Goal: Use online tool/utility: Utilize a website feature to perform a specific function

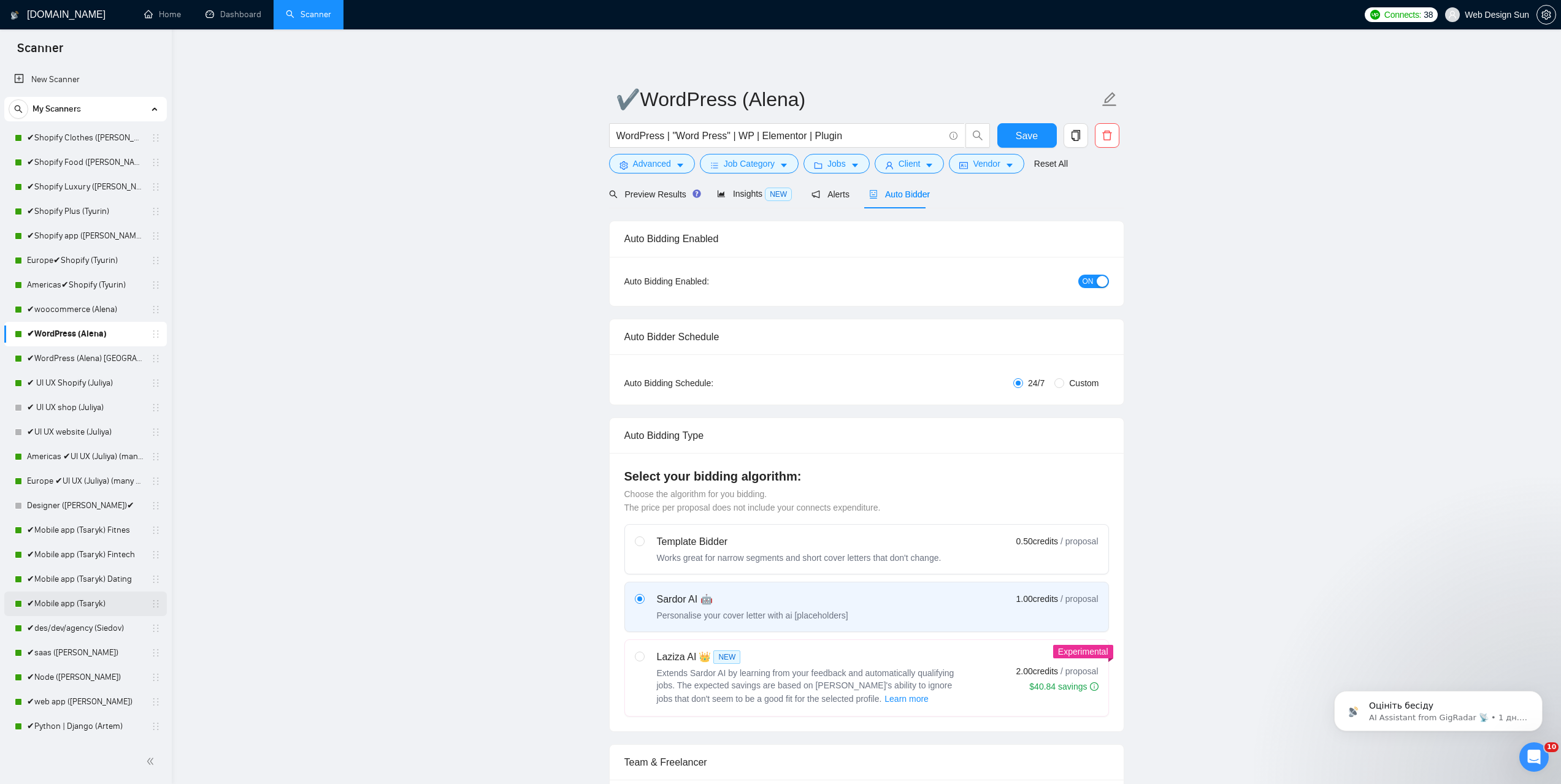
click at [100, 611] on link "✔Mobile app (Tsaryk)" at bounding box center [85, 604] width 116 height 25
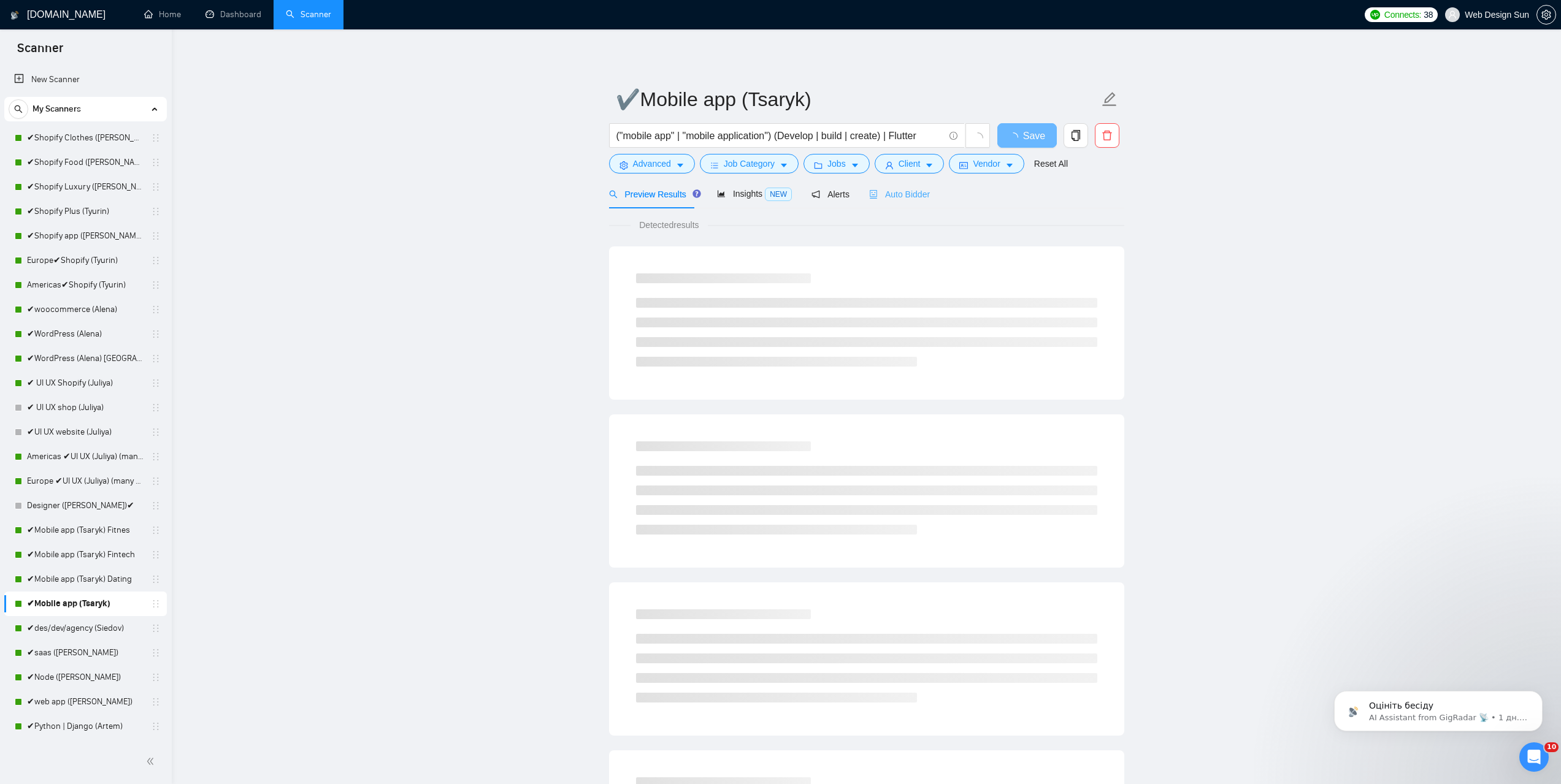
click at [899, 204] on div "Auto Bidder" at bounding box center [900, 194] width 61 height 29
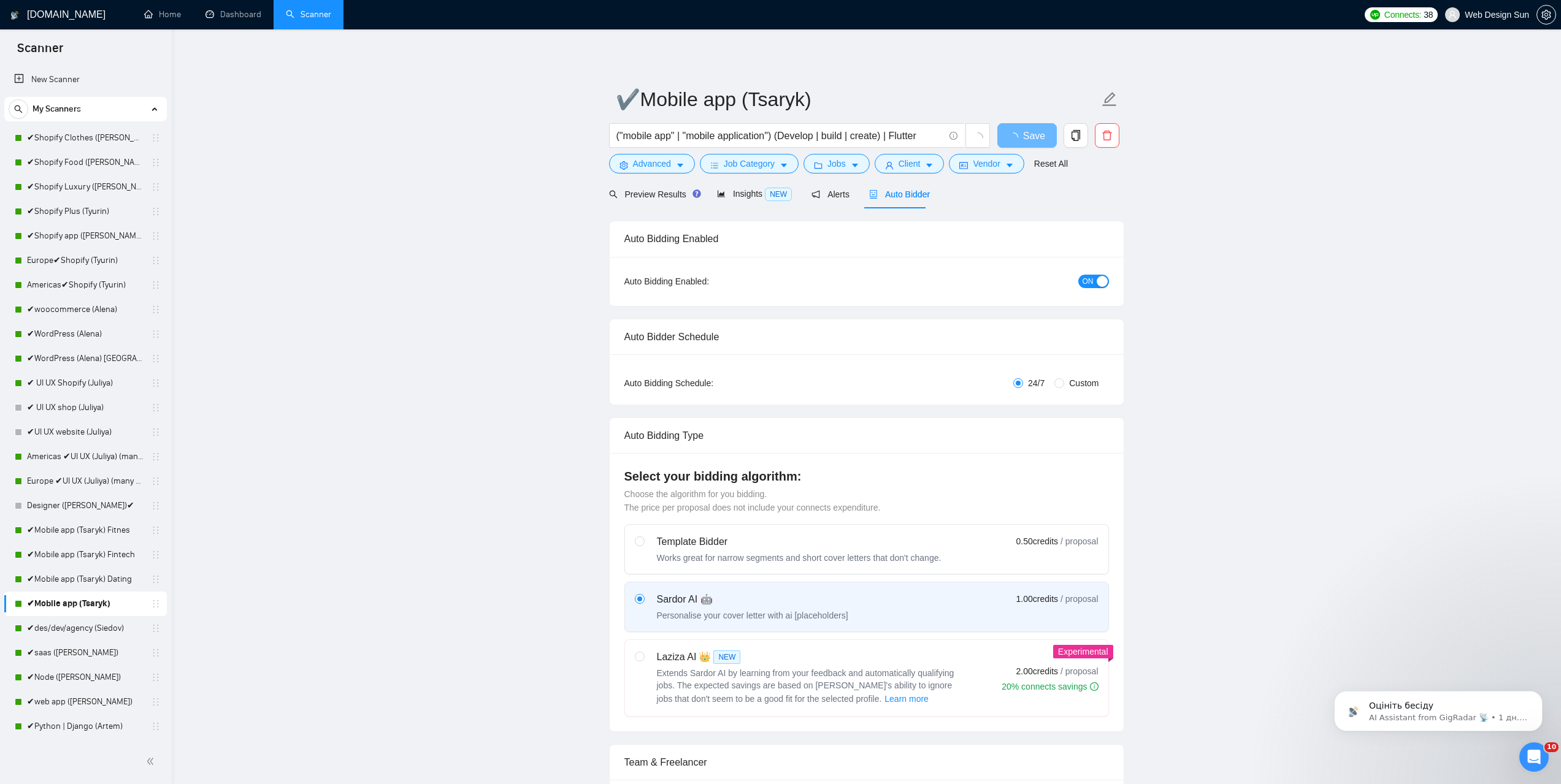
radio input "false"
radio input "true"
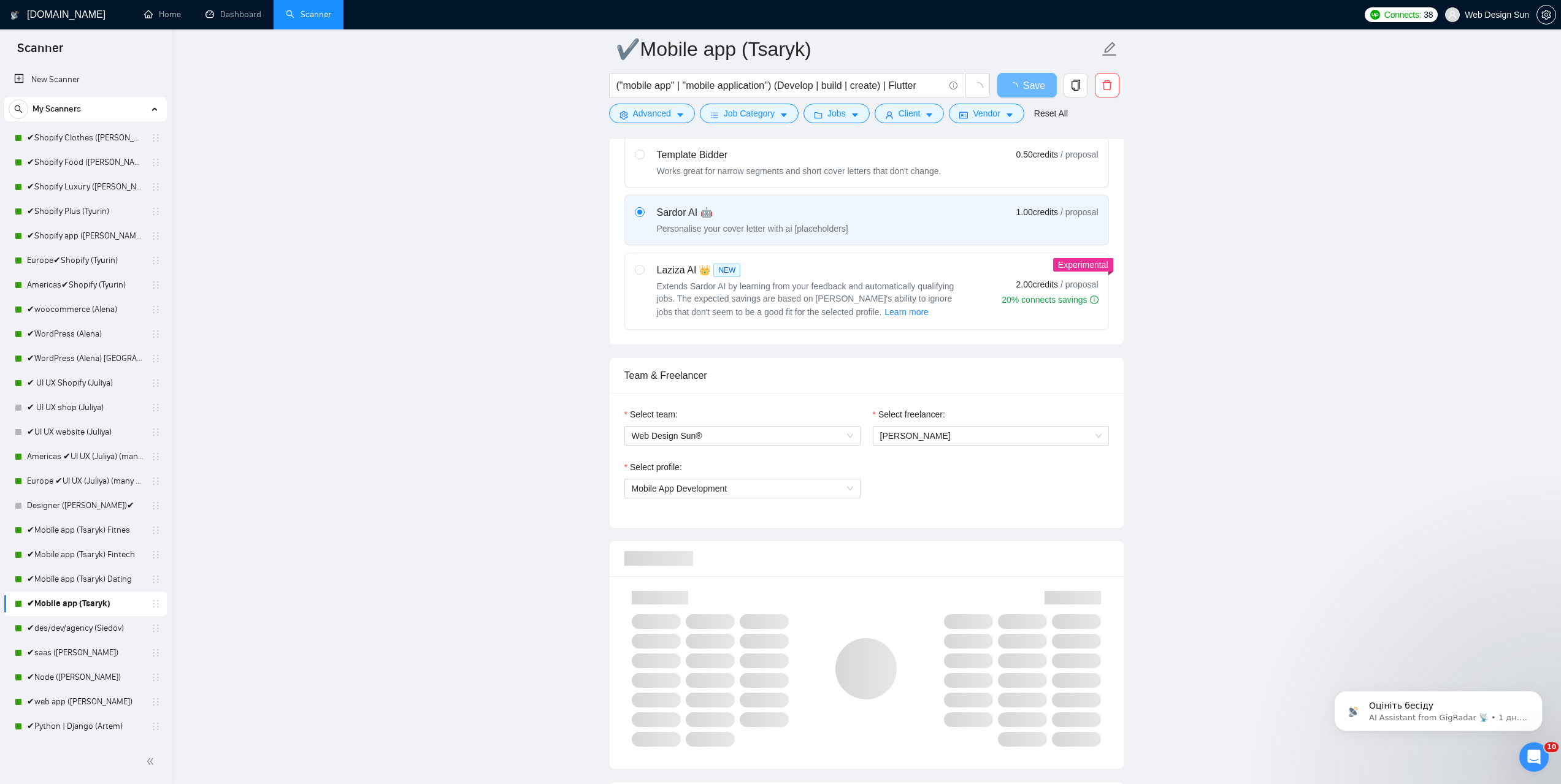
scroll to position [797, 0]
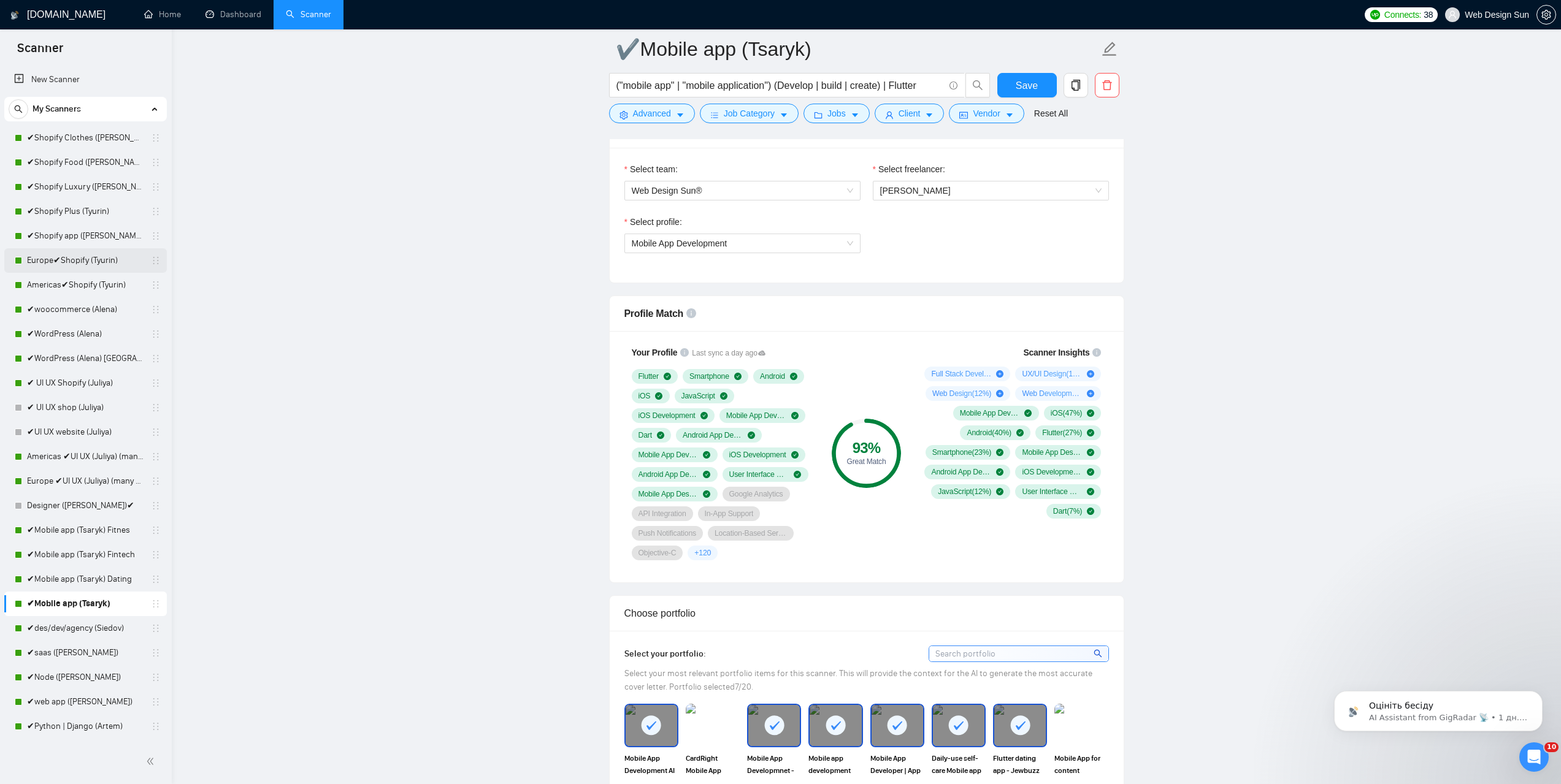
click at [101, 262] on link "Europe✔Shopify (Tyurin)" at bounding box center [85, 261] width 116 height 25
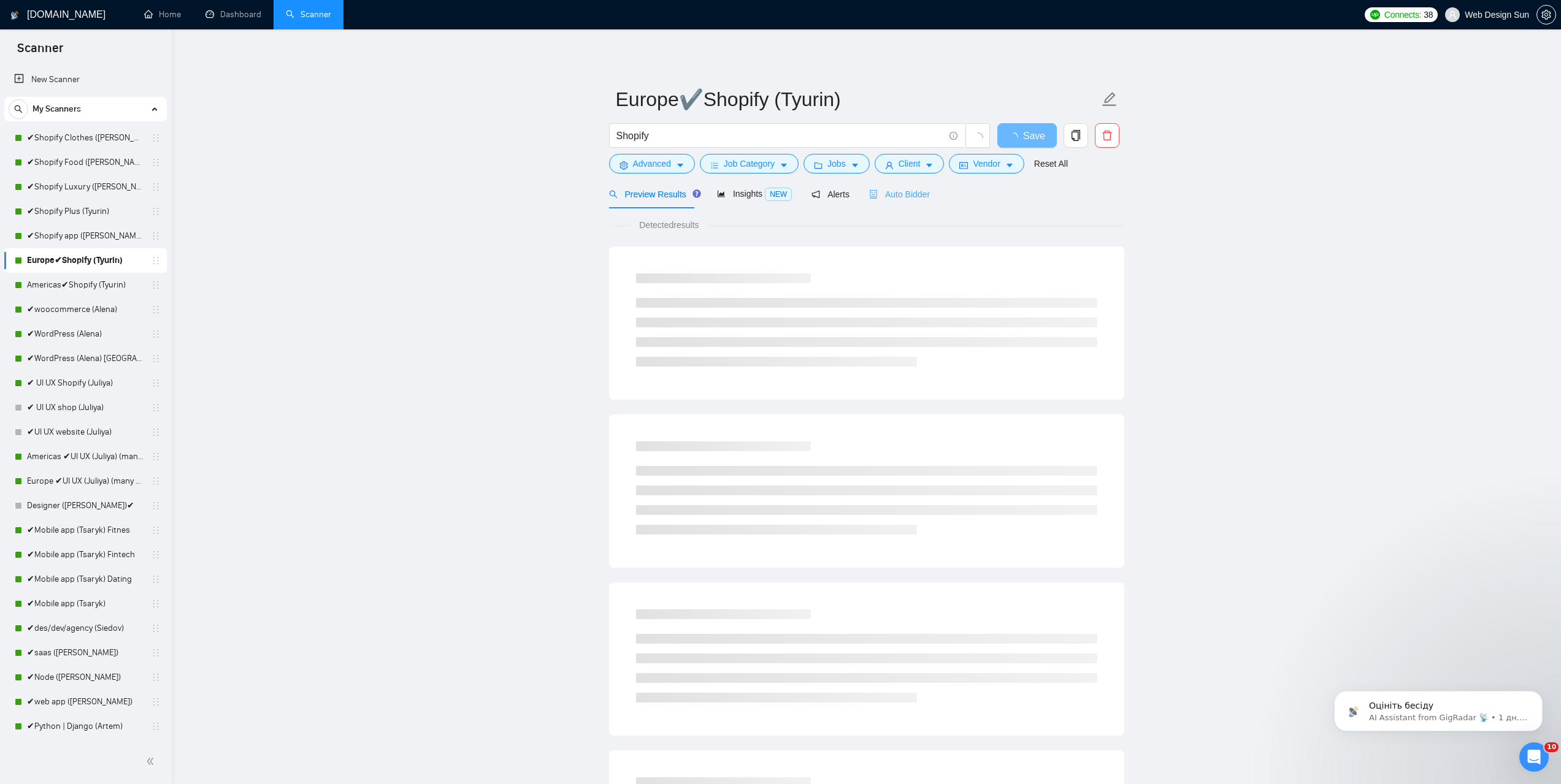
click at [883, 204] on div "Auto Bidder" at bounding box center [900, 194] width 61 height 29
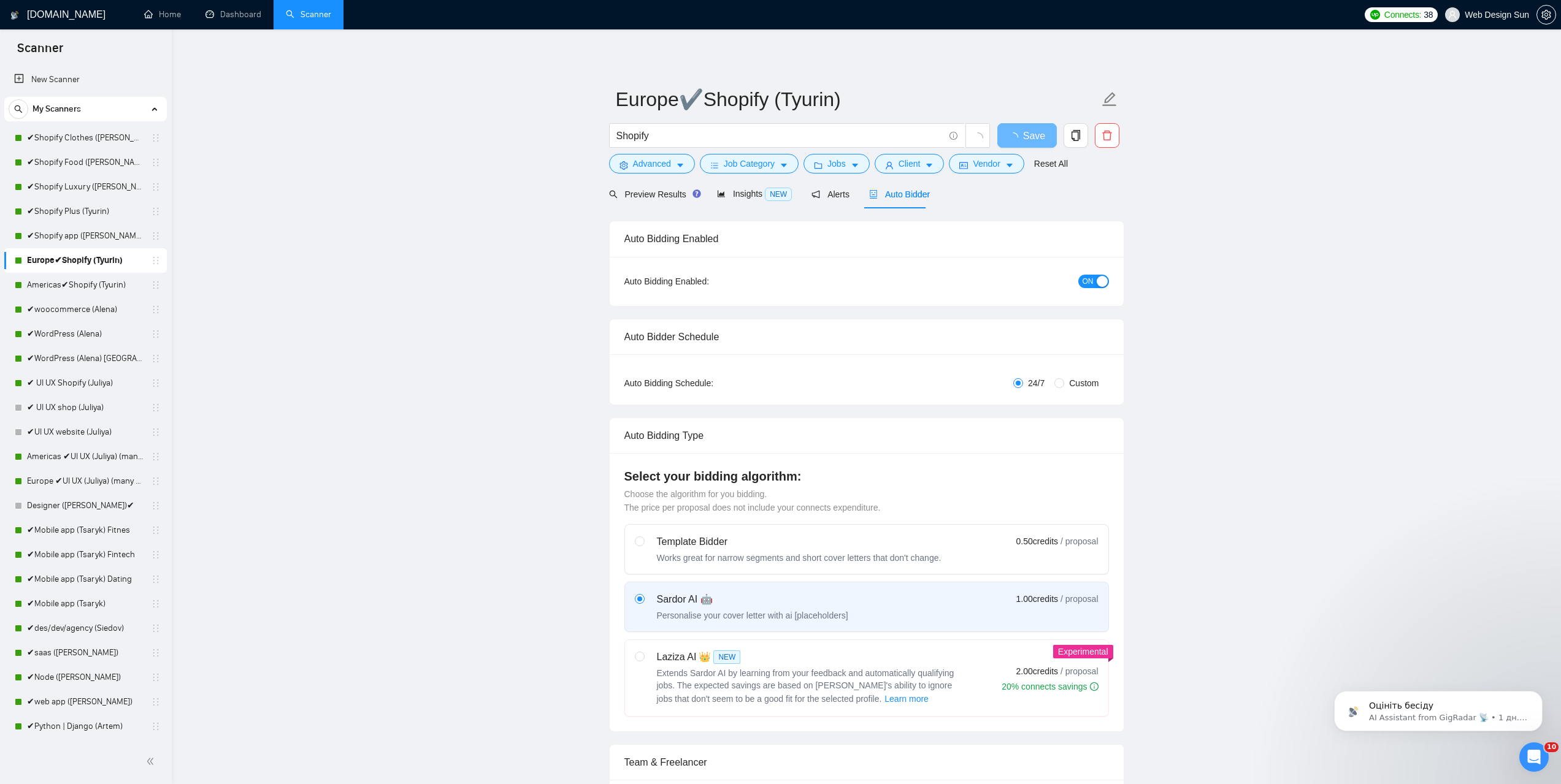
radio input "false"
radio input "true"
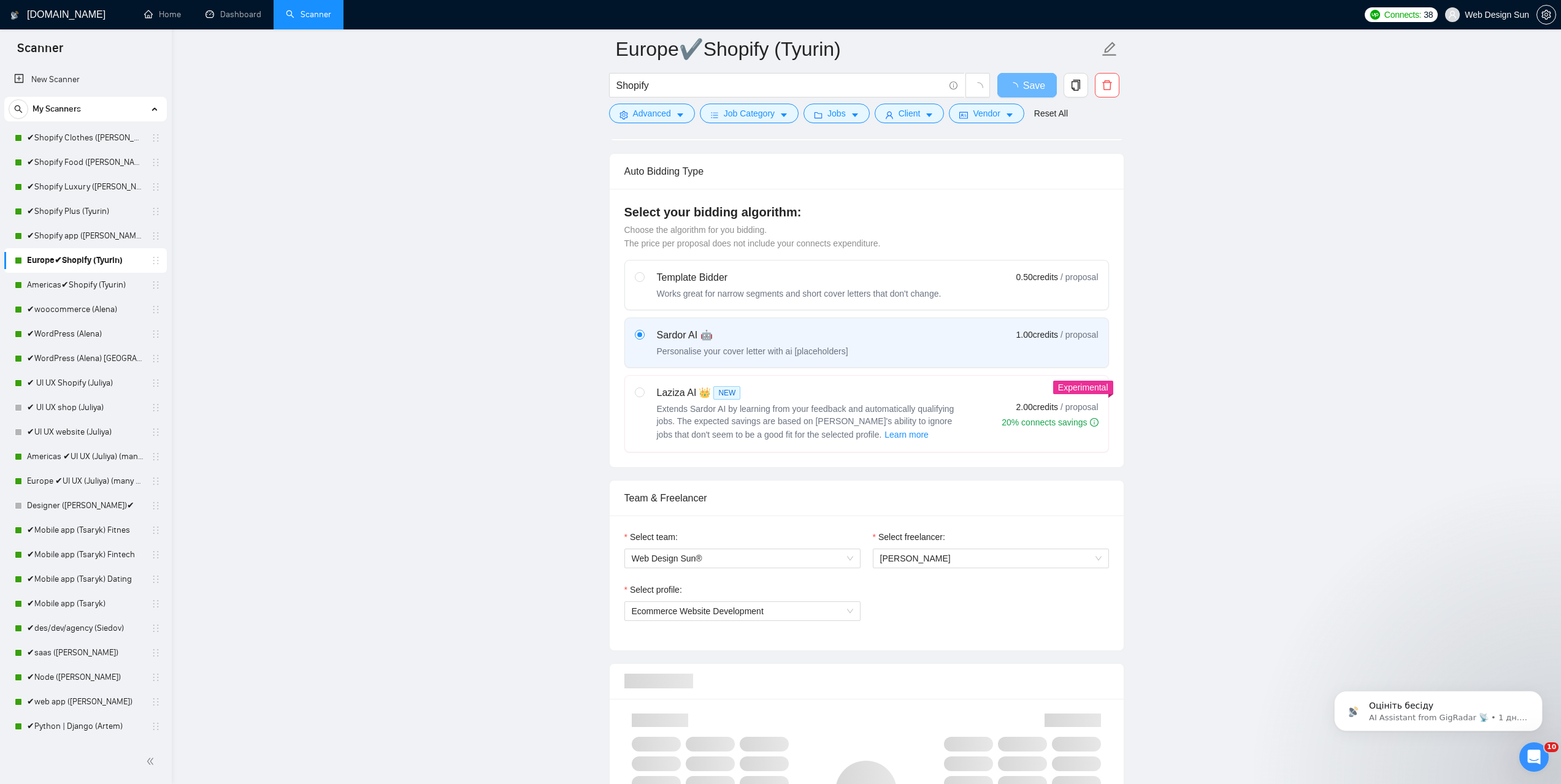
scroll to position [735, 0]
